Goal: Task Accomplishment & Management: Manage account settings

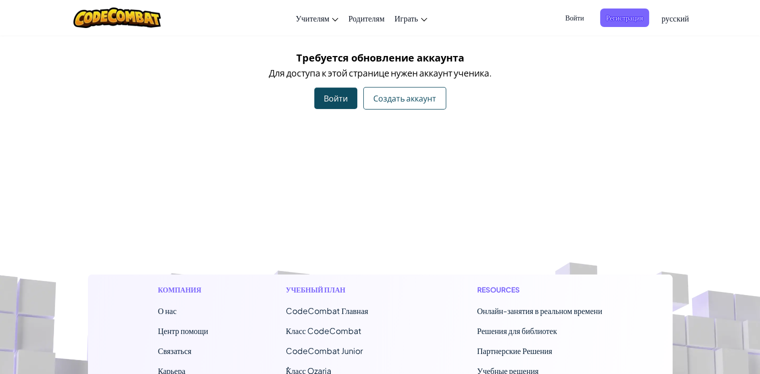
click at [338, 101] on div "Войти" at bounding box center [335, 97] width 43 height 21
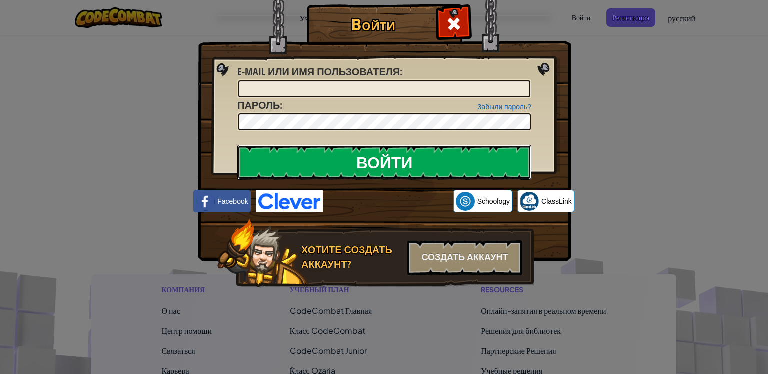
click at [424, 156] on input "Войти" at bounding box center [384, 162] width 294 height 35
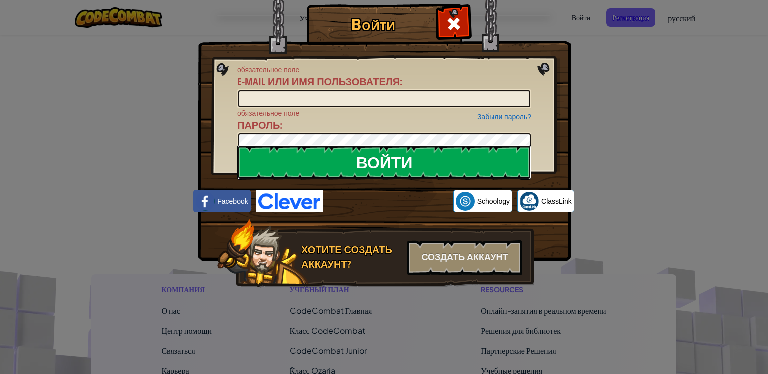
click at [383, 148] on input "Войти" at bounding box center [384, 162] width 294 height 35
click at [470, 157] on input "Войти" at bounding box center [384, 162] width 294 height 35
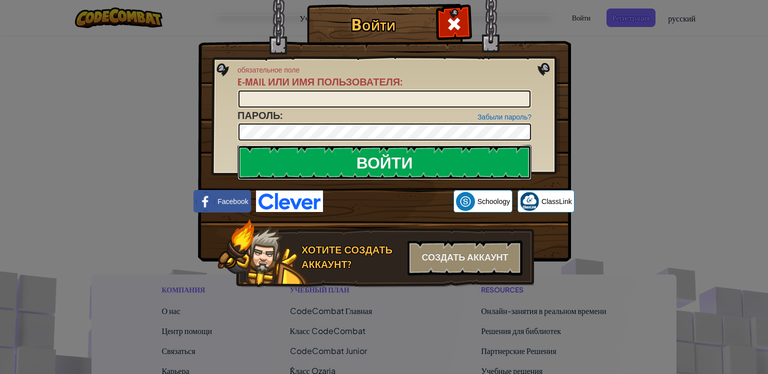
click at [475, 148] on input "Войти" at bounding box center [384, 162] width 294 height 35
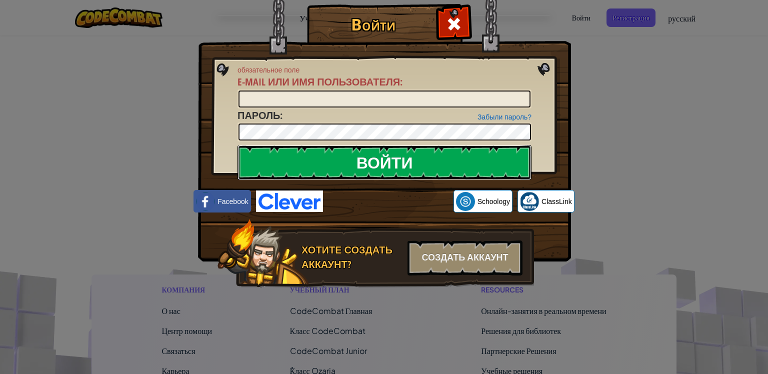
click at [475, 146] on input "Войти" at bounding box center [384, 162] width 294 height 35
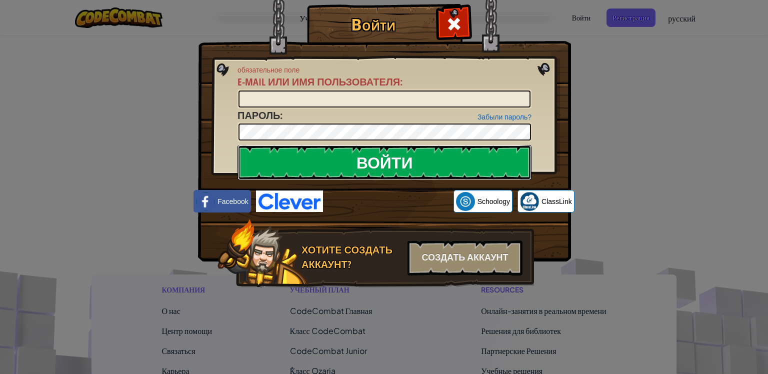
click at [475, 146] on input "Войти" at bounding box center [384, 162] width 294 height 35
drag, startPoint x: 475, startPoint y: 146, endPoint x: 366, endPoint y: 95, distance: 120.5
click at [366, 95] on form "обязательное поле E-mail или имя пользователя : Забыли пароль? Пароль : [SECURI…" at bounding box center [384, 103] width 294 height 76
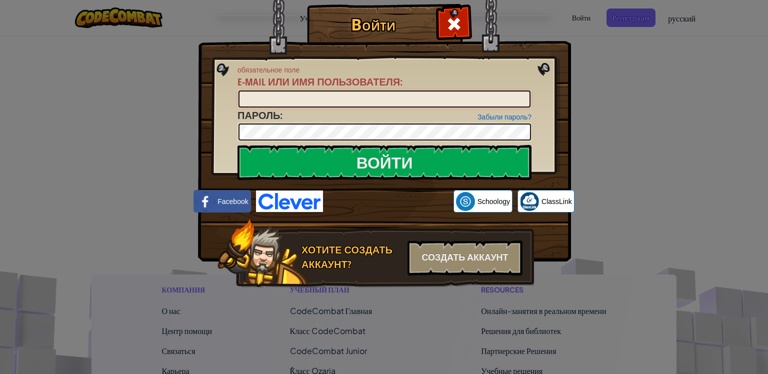
click at [366, 95] on input "E-mail или имя пользователя :" at bounding box center [384, 98] width 292 height 17
type input "R"
